Goal: Task Accomplishment & Management: Use online tool/utility

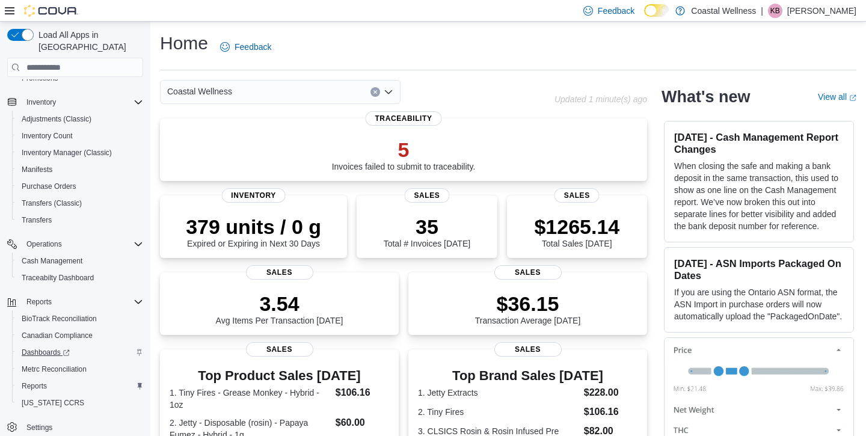
scroll to position [206, 0]
click at [30, 381] on span "Reports" at bounding box center [34, 386] width 25 height 10
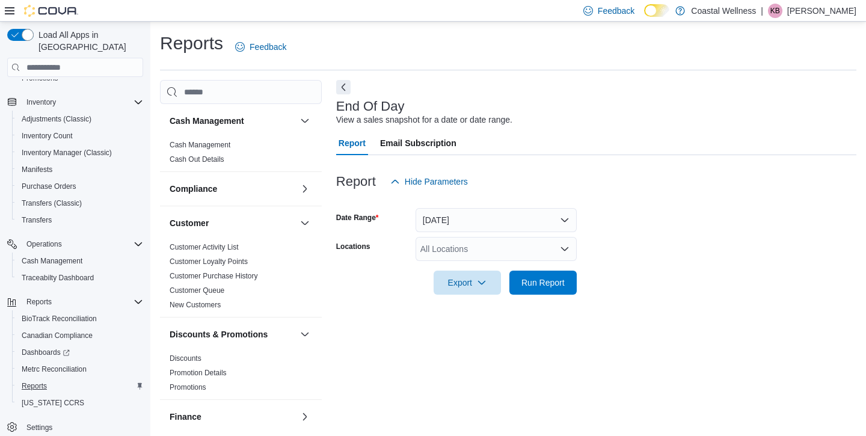
scroll to position [4, 0]
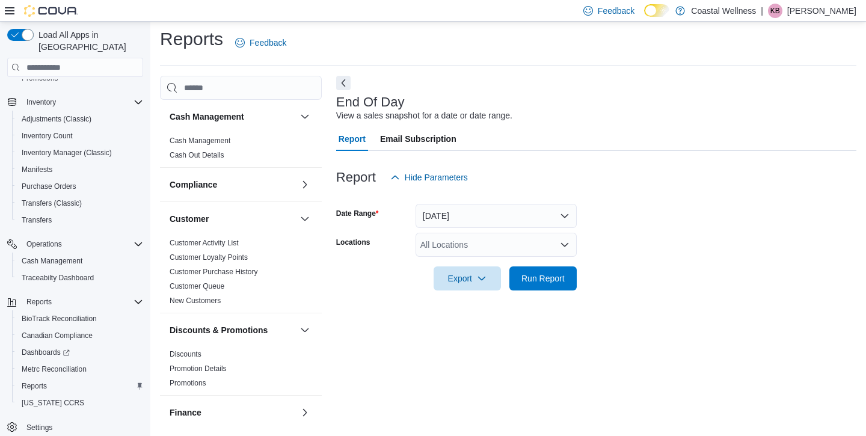
click at [529, 212] on button "Today" at bounding box center [495, 216] width 161 height 24
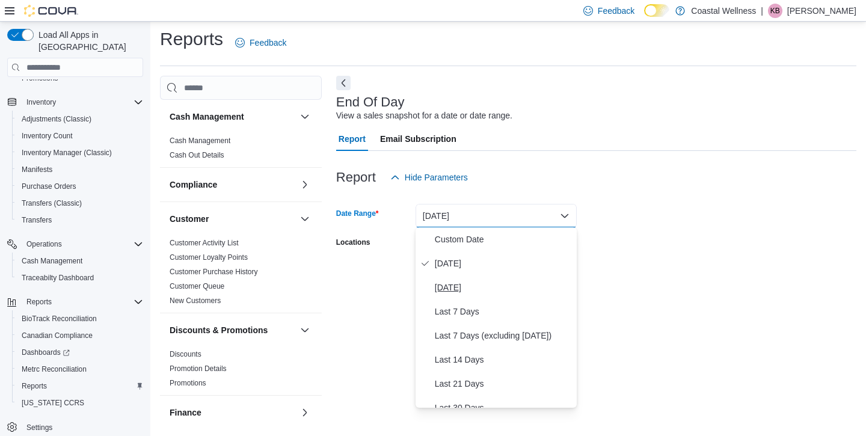
click at [472, 287] on span "Yesterday" at bounding box center [503, 287] width 137 height 14
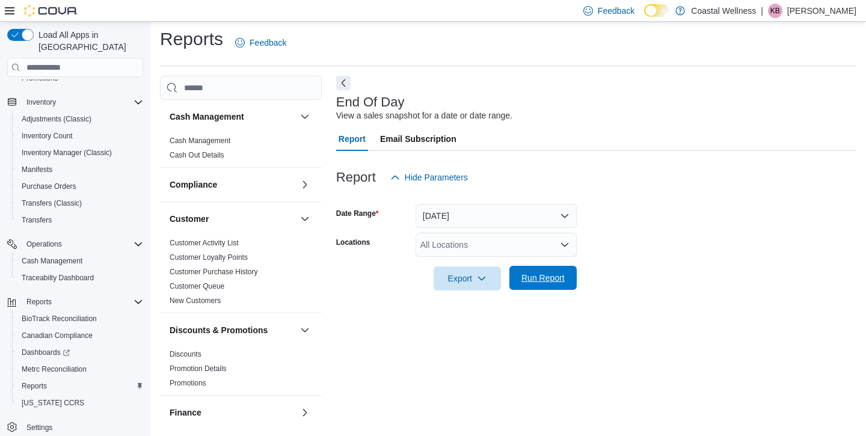
click at [537, 281] on span "Run Report" at bounding box center [542, 278] width 43 height 12
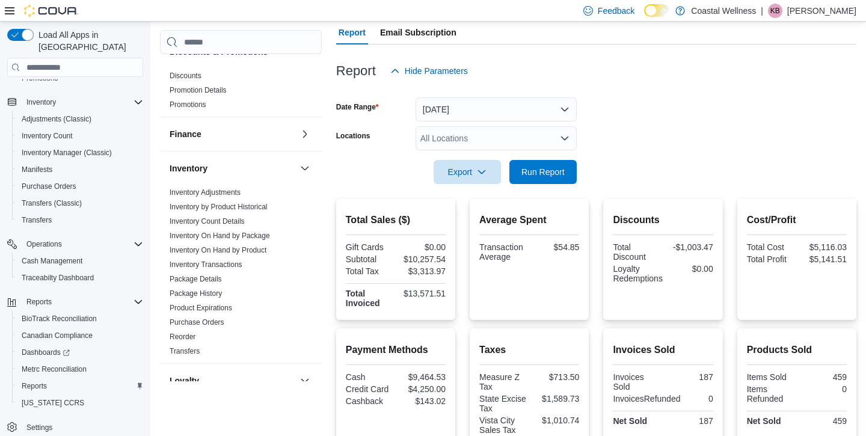
scroll to position [227, 0]
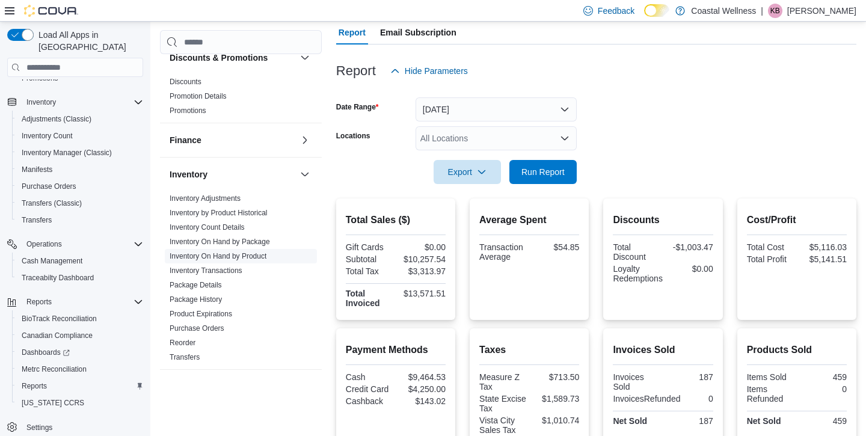
click at [248, 257] on link "Inventory On Hand by Product" at bounding box center [218, 256] width 97 height 8
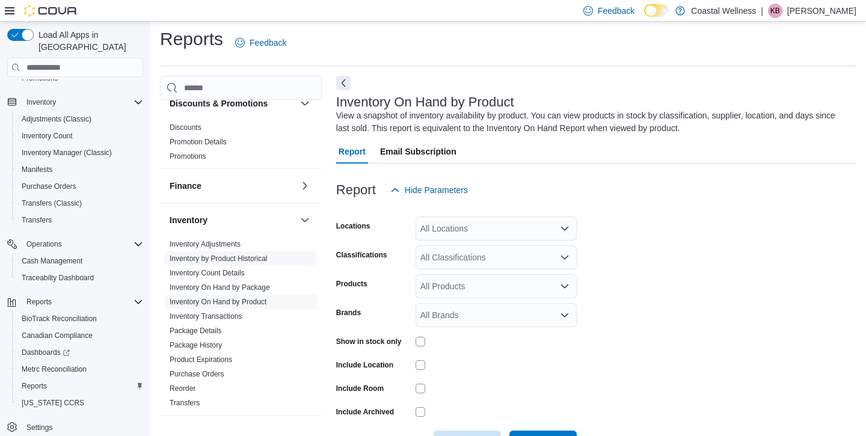
scroll to position [40, 0]
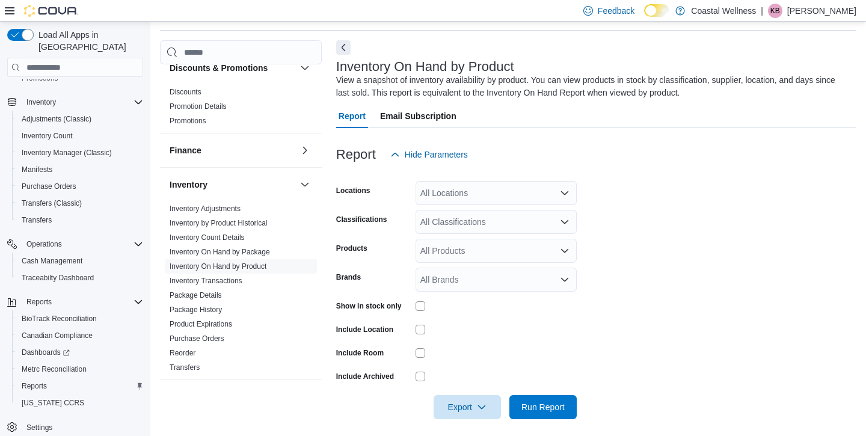
click at [499, 284] on div "All Brands" at bounding box center [495, 280] width 161 height 24
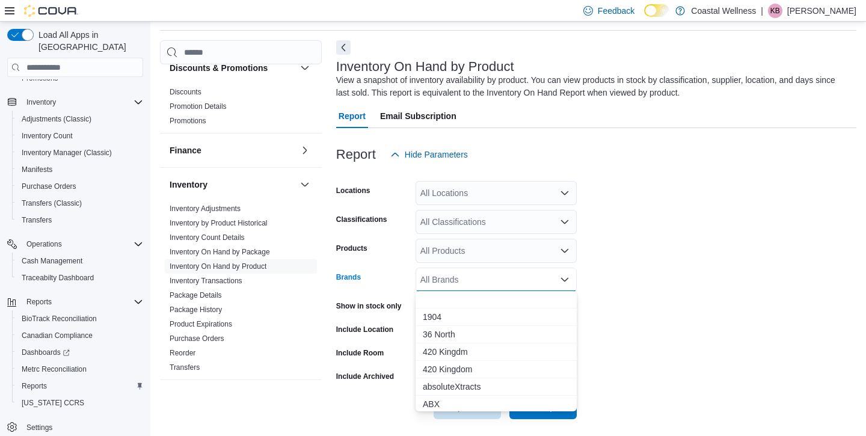
scroll to position [0, 0]
click at [484, 301] on button "Choose from the following options" at bounding box center [495, 299] width 161 height 17
click at [622, 272] on form "Locations All Locations Classifications All Classifications Products All Produc…" at bounding box center [596, 293] width 520 height 252
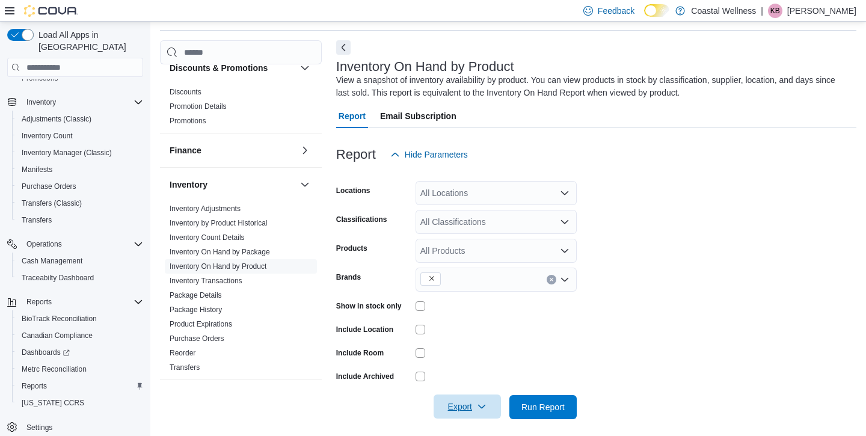
click at [445, 406] on span "Export" at bounding box center [467, 406] width 53 height 24
click at [470, 337] on span "Export to Excel" at bounding box center [469, 334] width 54 height 10
